Goal: Communication & Community: Answer question/provide support

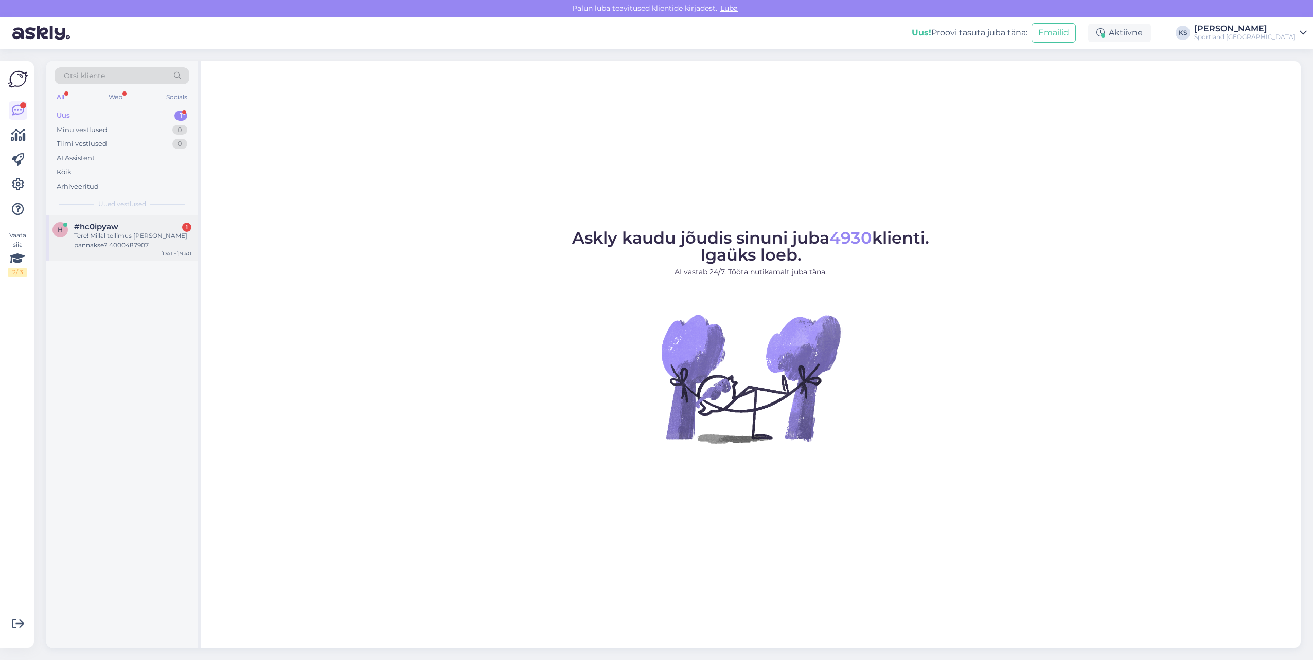
click at [157, 239] on div "Tere! Millal tellimus [PERSON_NAME] pannakse? 4000487907" at bounding box center [132, 240] width 117 height 19
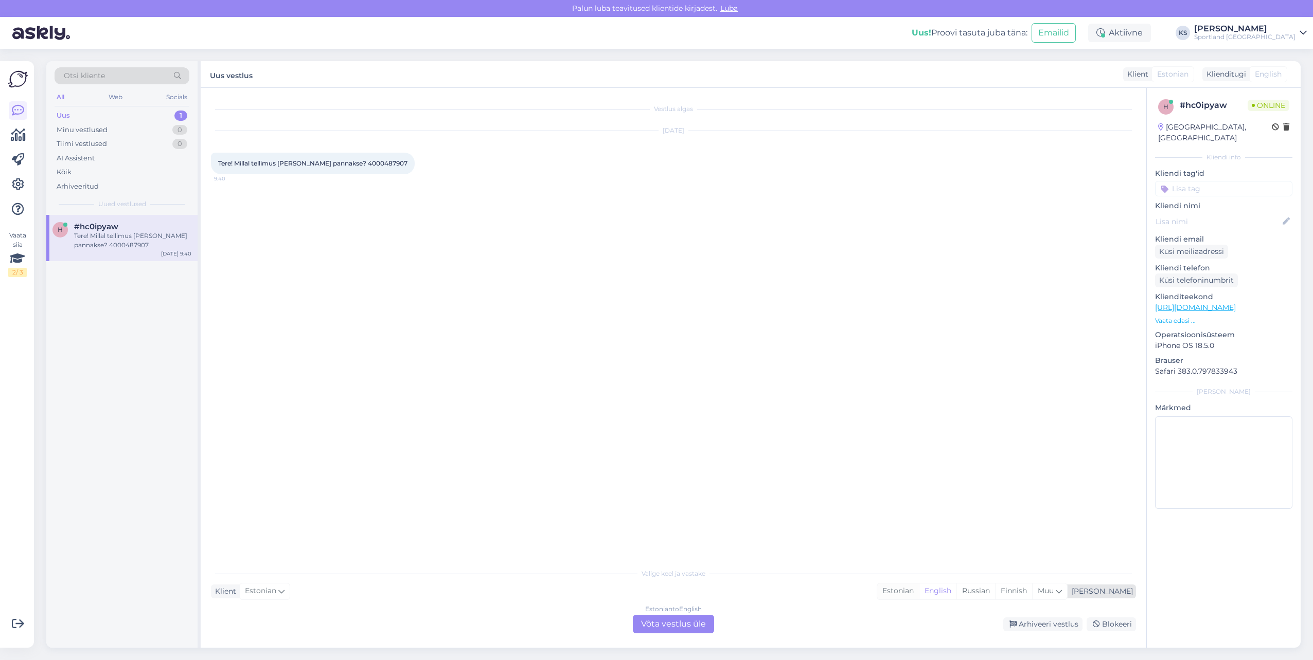
click at [919, 589] on div "Estonian" at bounding box center [898, 591] width 42 height 15
click at [698, 622] on div "Estonian to Estonian Võta vestlus üle" at bounding box center [673, 624] width 81 height 19
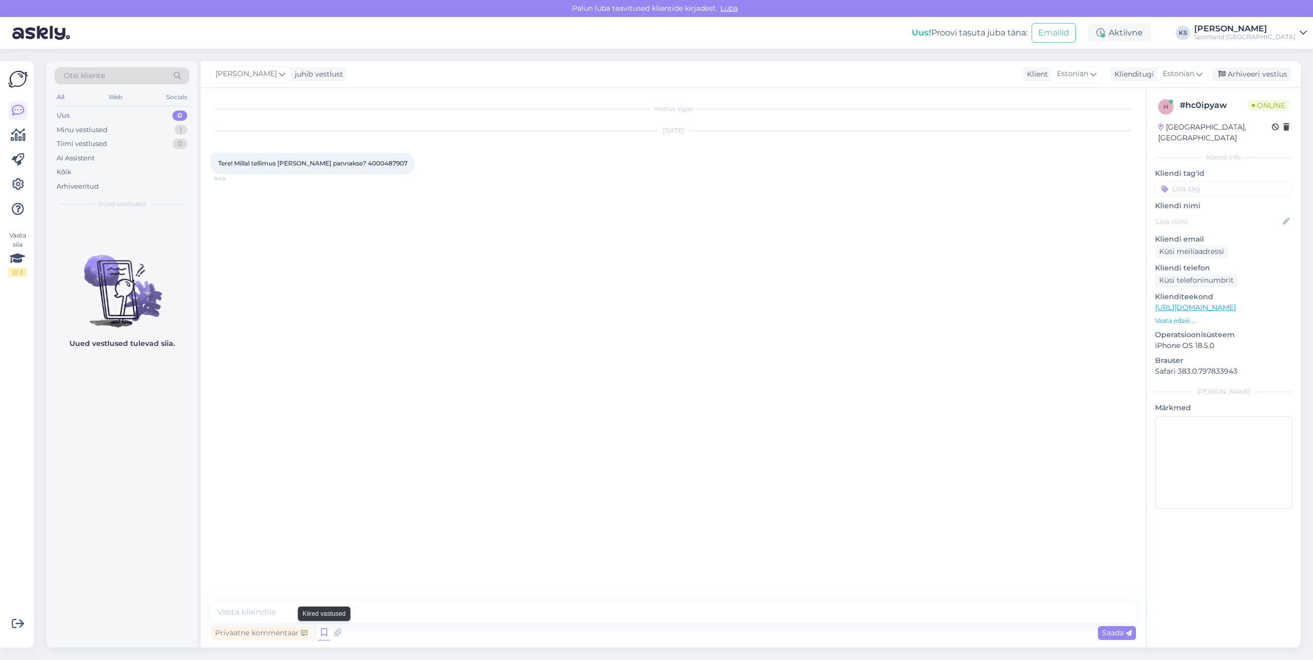
click at [318, 631] on icon at bounding box center [324, 632] width 12 height 15
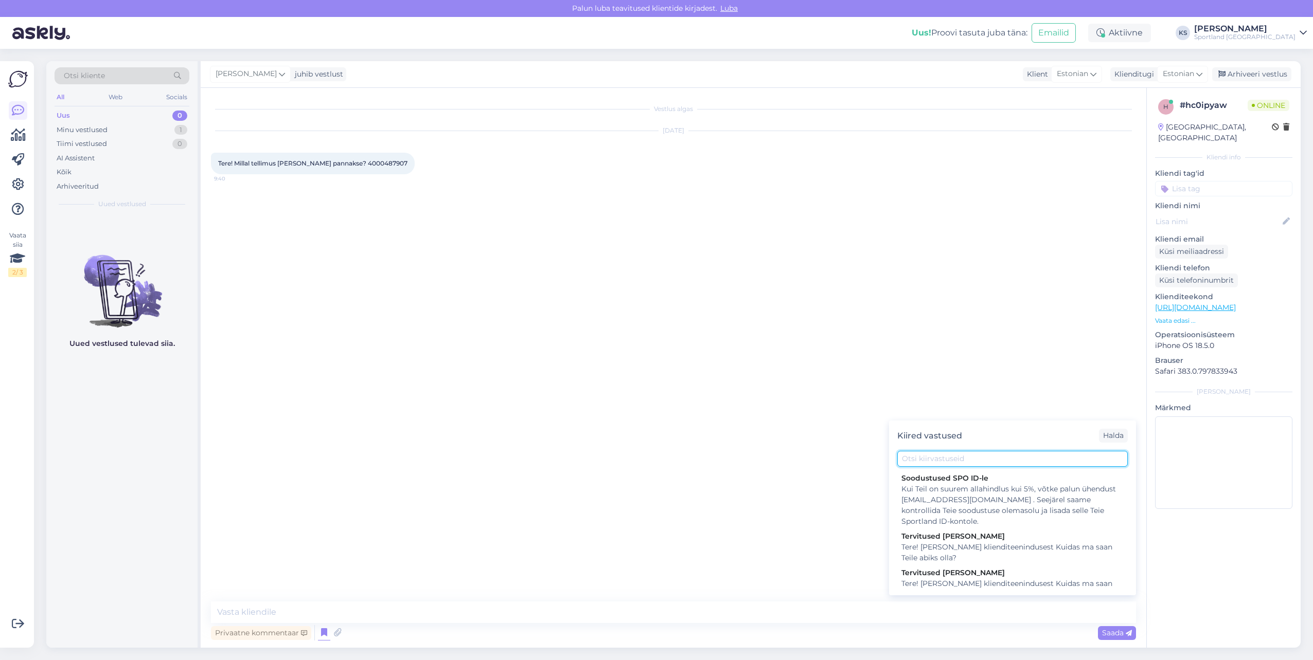
click at [1047, 462] on input "text" at bounding box center [1012, 459] width 230 height 16
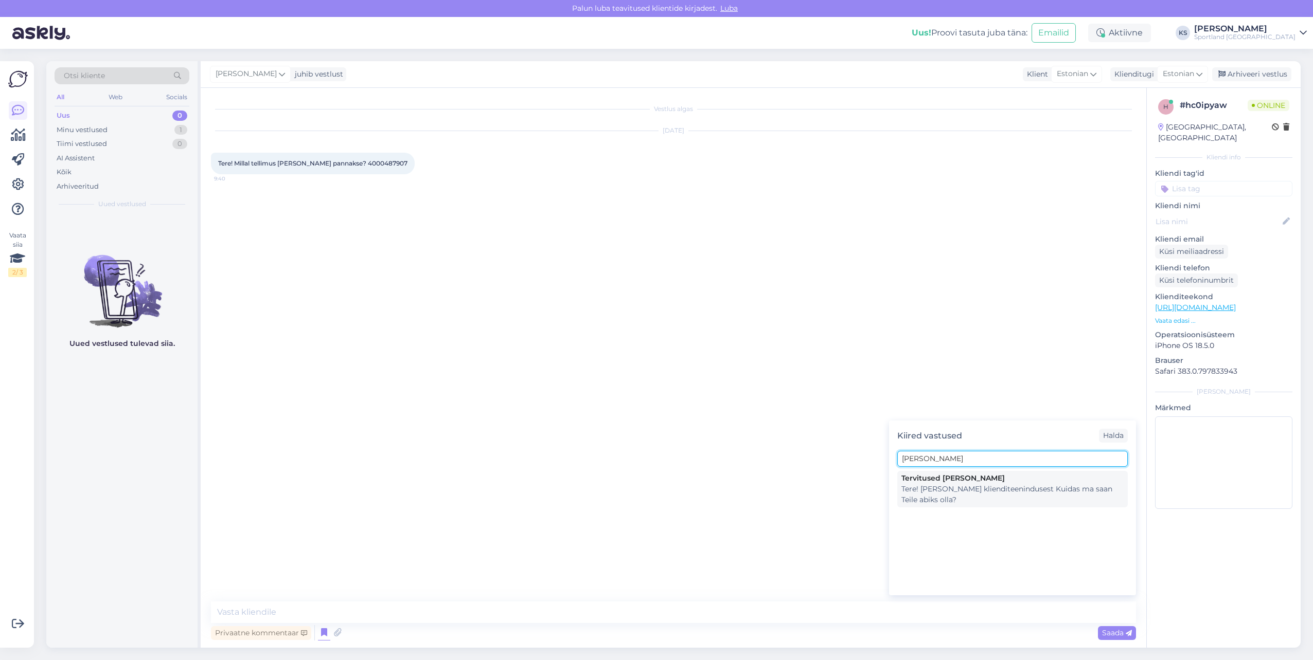
type input "[PERSON_NAME]"
click at [1008, 495] on div "Tere! [PERSON_NAME] klienditeenindusest Kuidas ma saan Teile abiks olla?" at bounding box center [1012, 495] width 222 height 22
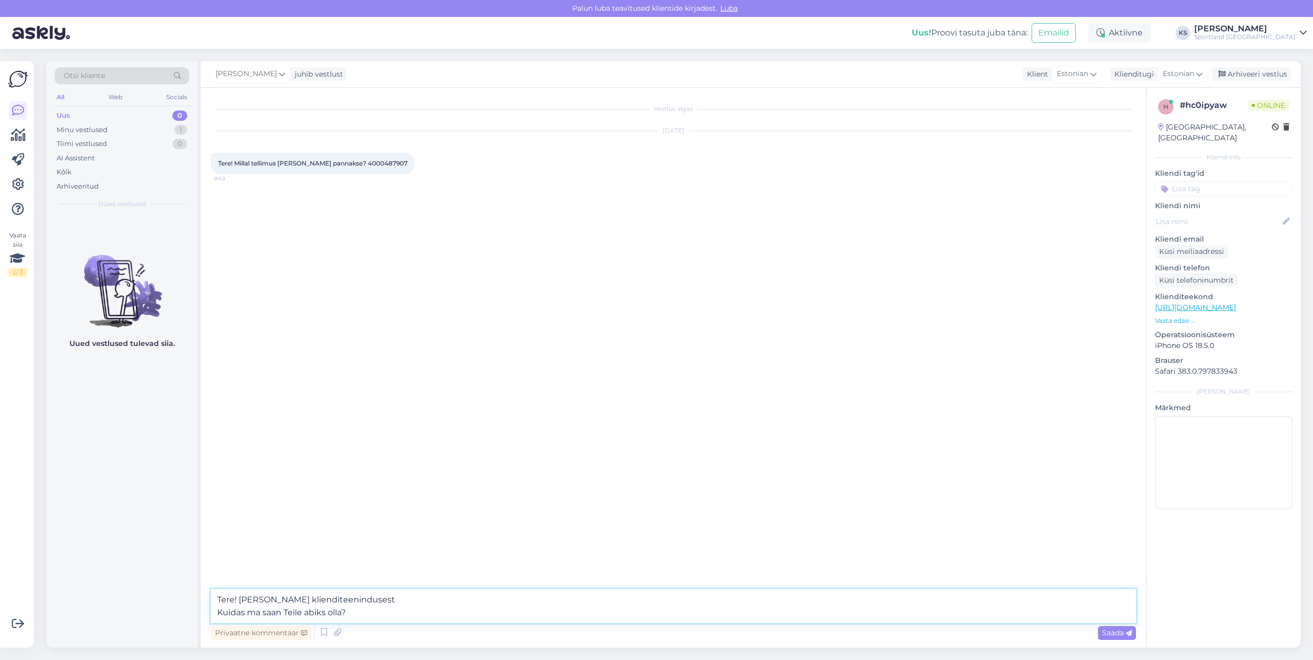
click at [342, 611] on textarea "Tere! [PERSON_NAME] klienditeenindusest Kuidas ma saan Teile abiks olla?" at bounding box center [673, 606] width 925 height 34
click at [340, 611] on textarea "Tere! [PERSON_NAME] klienditeenindusest Kuidas ma saan Teile abiks olla?" at bounding box center [673, 606] width 925 height 34
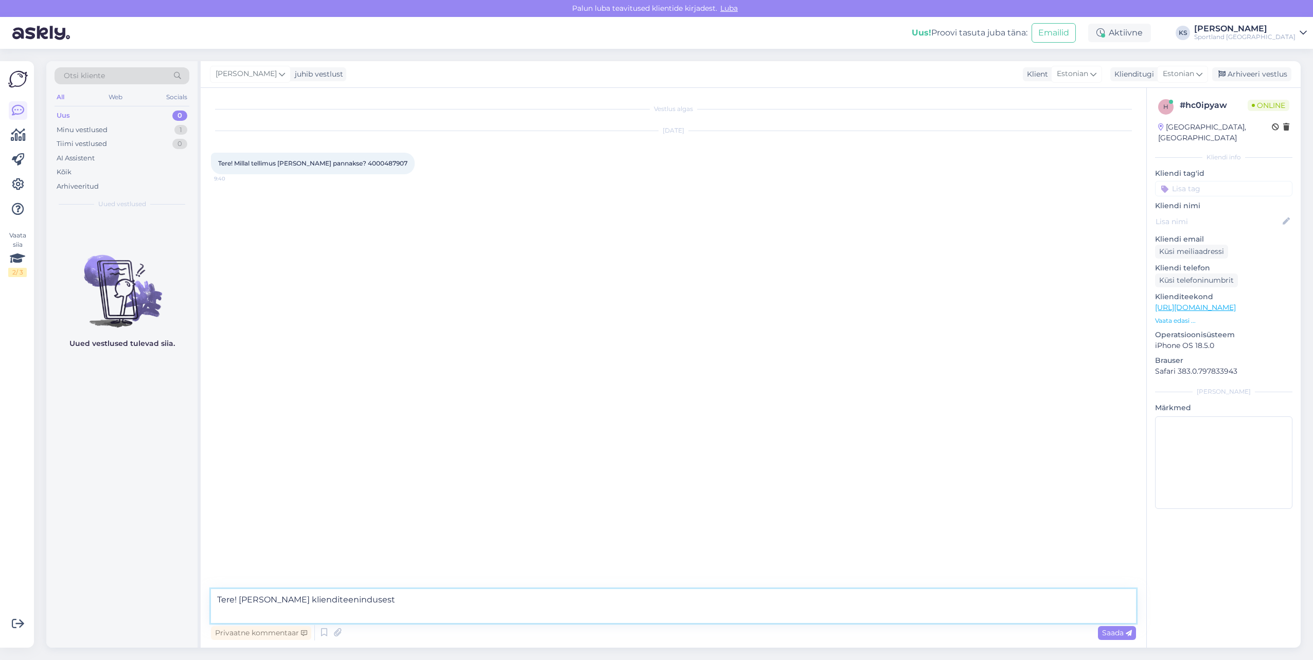
type textarea "Tere! [PERSON_NAME] klienditeenindusest"
type textarea "Kohe kontrollin"
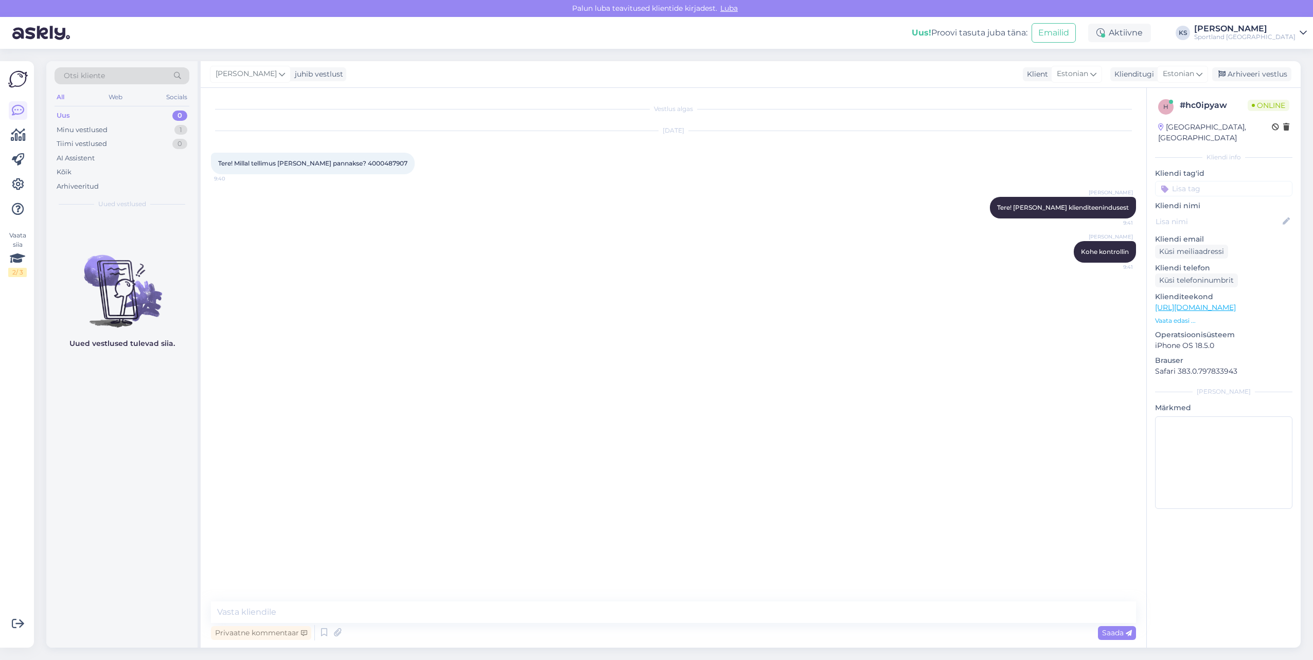
click at [359, 159] on span "Tere! Millal tellimus [PERSON_NAME] pannakse? 4000487907" at bounding box center [312, 163] width 189 height 8
copy div "4000487907 9:40"
click at [386, 615] on textarea at bounding box center [673, 613] width 925 height 22
paste textarea "CC836490002EE"
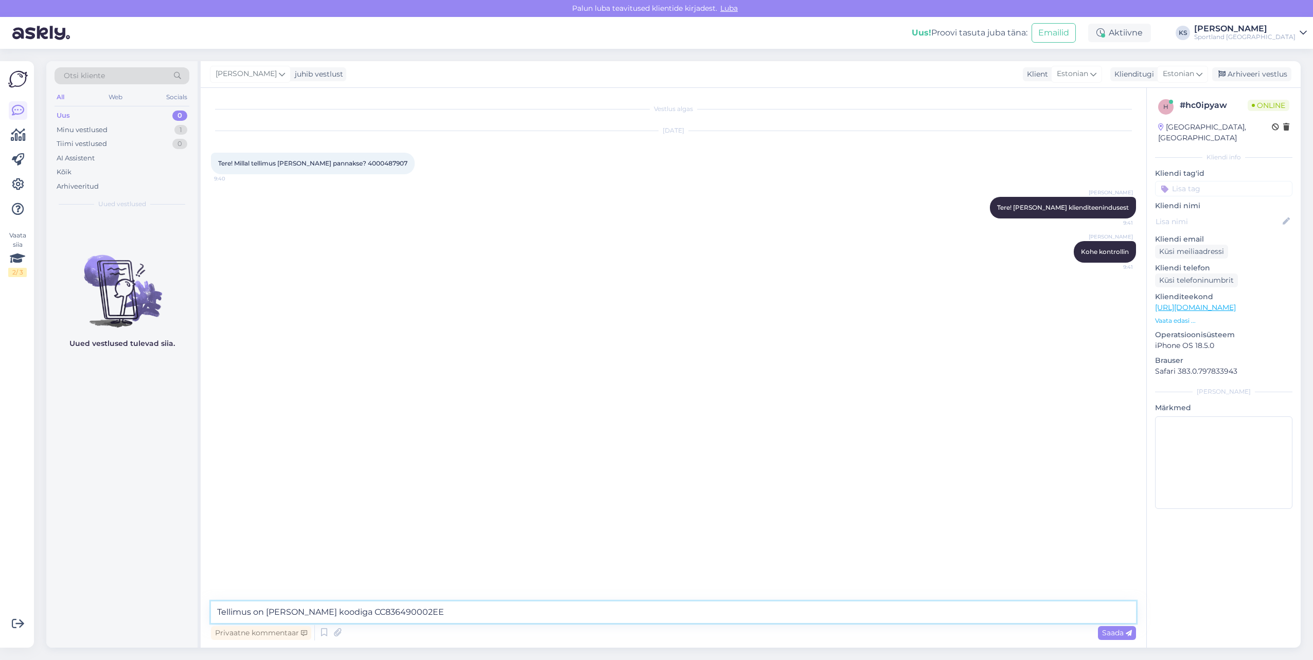
drag, startPoint x: 255, startPoint y: 608, endPoint x: 664, endPoint y: 655, distance: 412.1
click at [262, 608] on textarea "Tellimus on [PERSON_NAME] koodiga CC836490002EE" at bounding box center [673, 613] width 925 height 22
drag, startPoint x: 551, startPoint y: 607, endPoint x: 559, endPoint y: 607, distance: 7.7
click at [551, 607] on textarea "Tellimus oli saadetud eile välja ja hetkel on [PERSON_NAME] koodiga CC836490002…" at bounding box center [673, 613] width 925 height 22
type textarea "Tellimus oli saadetud eile välja ja hetkel on [PERSON_NAME] koodiga CC836490002…"
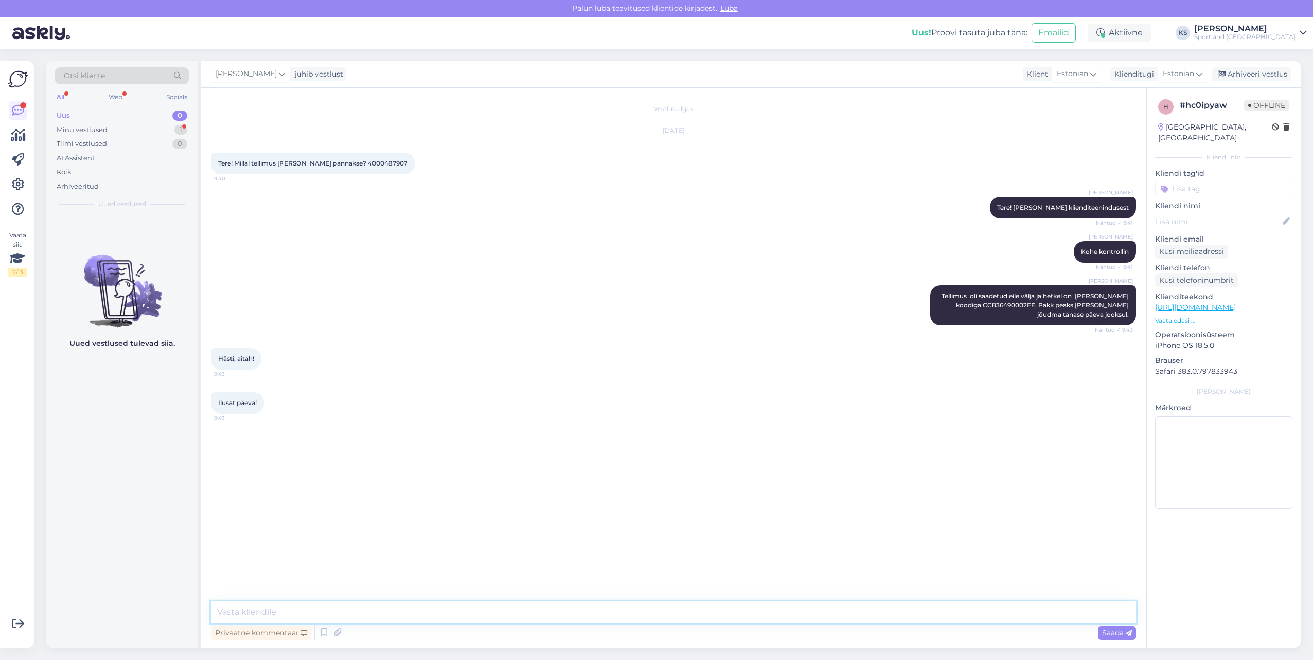
click at [338, 614] on textarea at bounding box center [673, 613] width 925 height 22
type textarea "[PERSON_NAME], soovin teilegi ilusat päeva!"
click at [1219, 181] on input at bounding box center [1223, 188] width 137 height 15
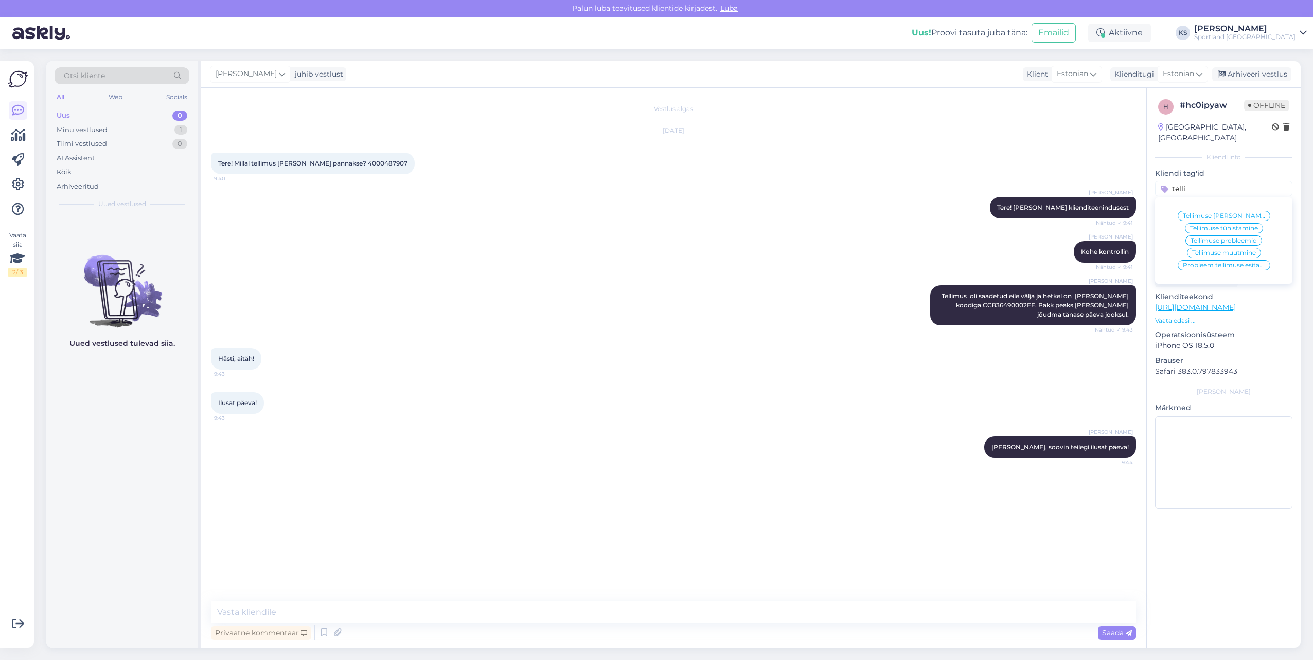
type input "telli"
click at [1222, 213] on span "Tellimuse [PERSON_NAME] info" at bounding box center [1223, 216] width 82 height 6
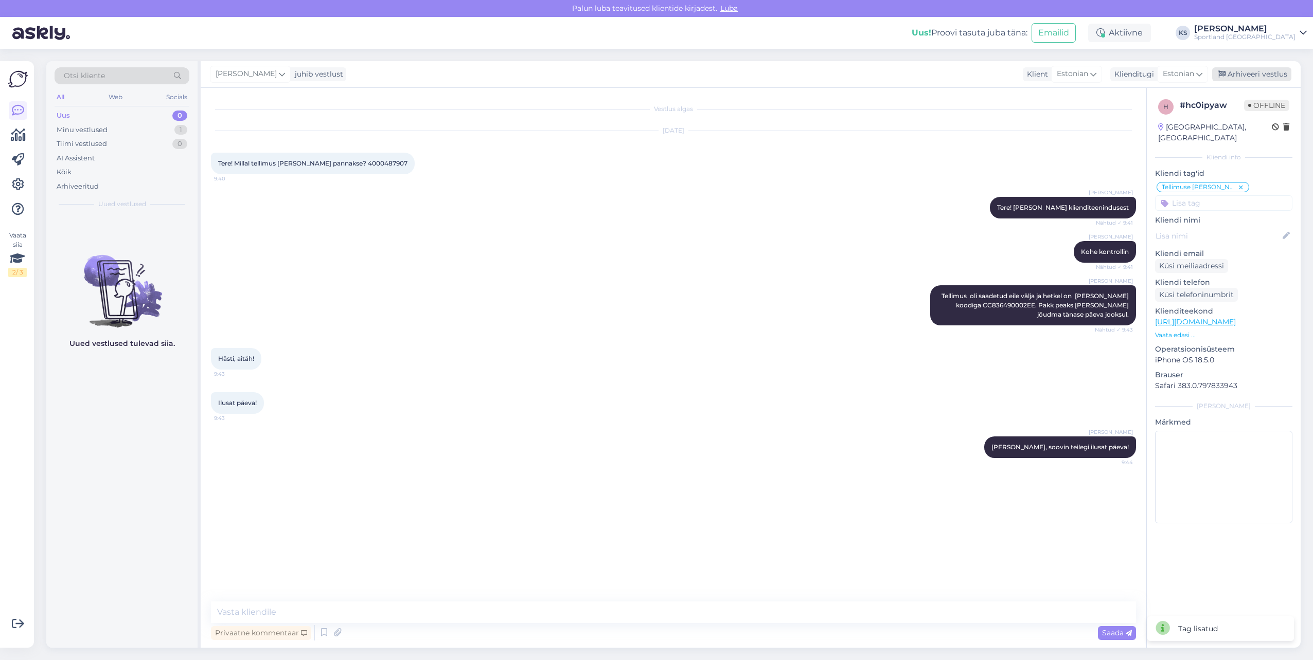
click at [1251, 76] on div "Arhiveeri vestlus" at bounding box center [1251, 74] width 79 height 14
